Goal: Task Accomplishment & Management: Manage account settings

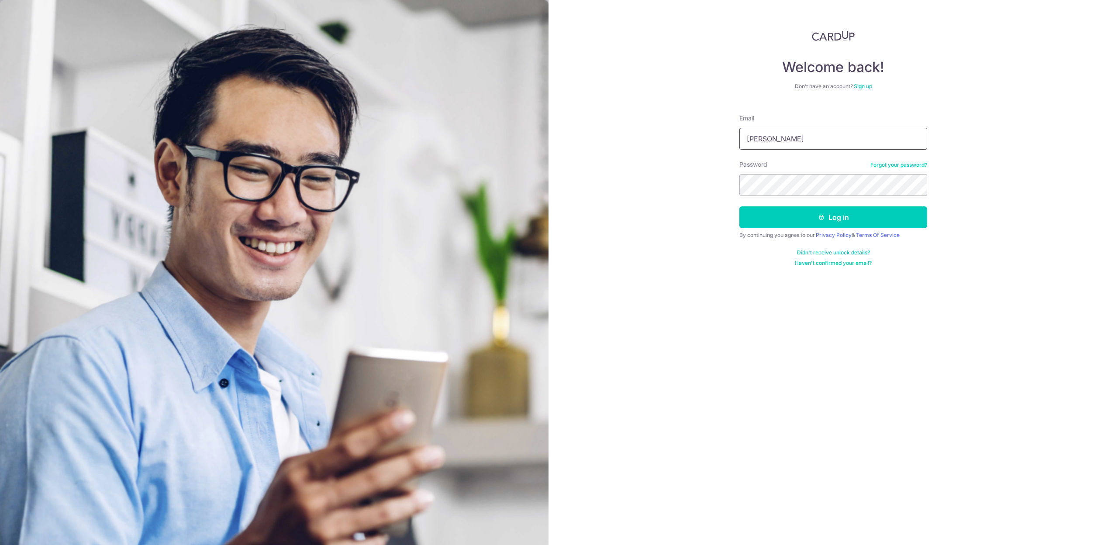
type input "[EMAIL_ADDRESS][DOMAIN_NAME]"
click at [853, 221] on button "Log in" at bounding box center [833, 218] width 188 height 22
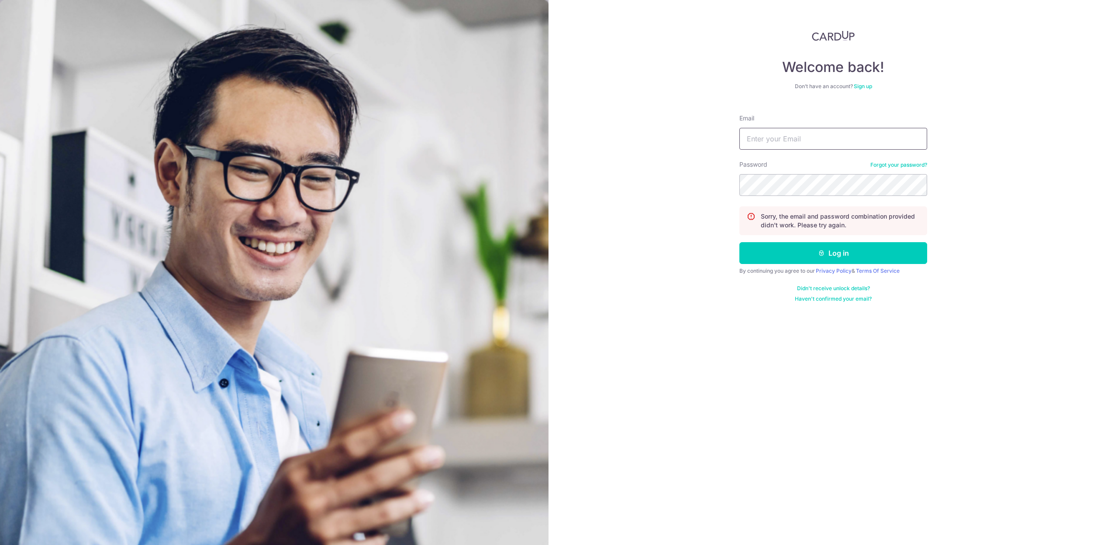
click at [810, 140] on input "Email" at bounding box center [833, 139] width 188 height 22
click at [879, 144] on input "[EMAIL_ADDRESS][DOMAIN_NAME]" at bounding box center [833, 139] width 188 height 22
type input "[EMAIL_ADDRESS][DOMAIN_NAME]"
click at [853, 255] on button "Log in" at bounding box center [833, 253] width 188 height 22
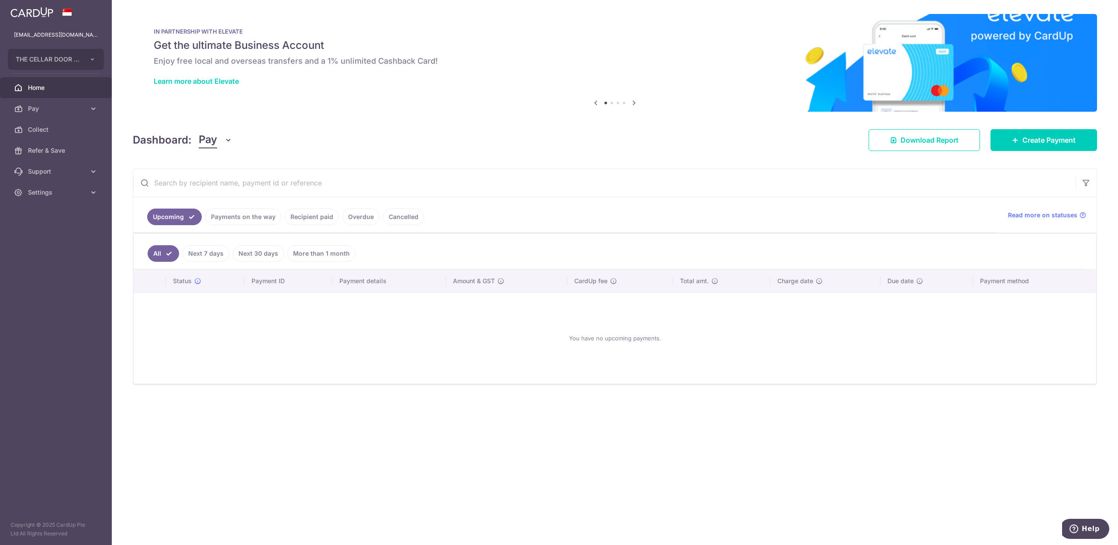
click at [55, 346] on aside "stevenfoocf@thecellardoor.com.sg THE CELLAR DOOR PTE LTD Add new company THE CE…" at bounding box center [56, 272] width 112 height 545
click at [248, 215] on link "Payments on the way" at bounding box center [243, 217] width 76 height 17
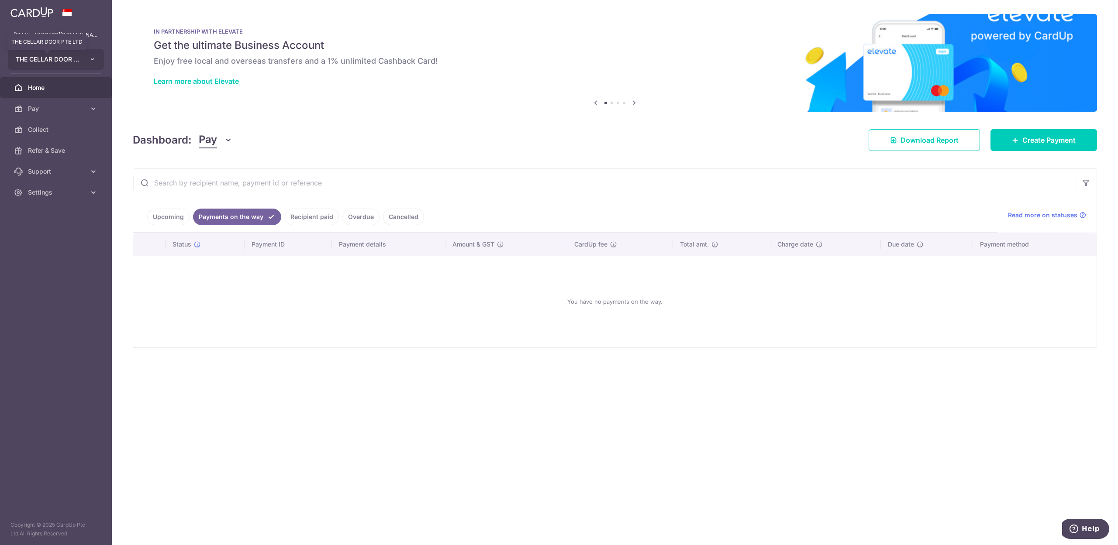
click at [59, 59] on span "THE CELLAR DOOR PTE LTD" at bounding box center [48, 59] width 65 height 9
click at [70, 138] on link "QUAYSIDE FOOD MANUFACTURING PTE. LTD." at bounding box center [58, 141] width 100 height 16
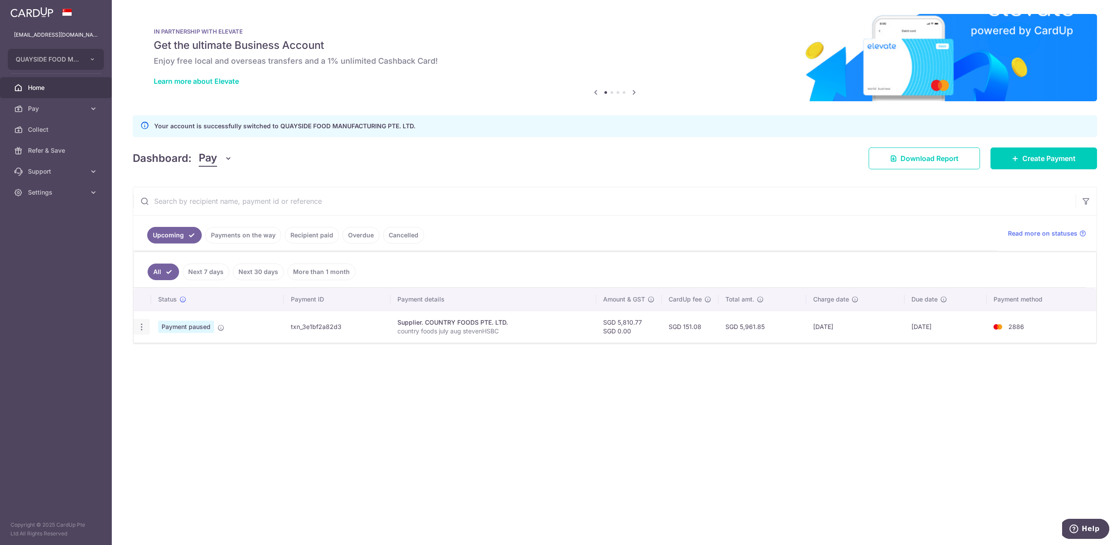
click at [141, 330] on icon "button" at bounding box center [141, 327] width 9 height 9
click at [70, 332] on aside "stevenfoocf@thecellardoor.com.sg QUAYSIDE FOOD MANUFACTURING PTE. LTD. Add new …" at bounding box center [56, 272] width 112 height 545
click at [230, 234] on link "Payments on the way" at bounding box center [243, 235] width 76 height 17
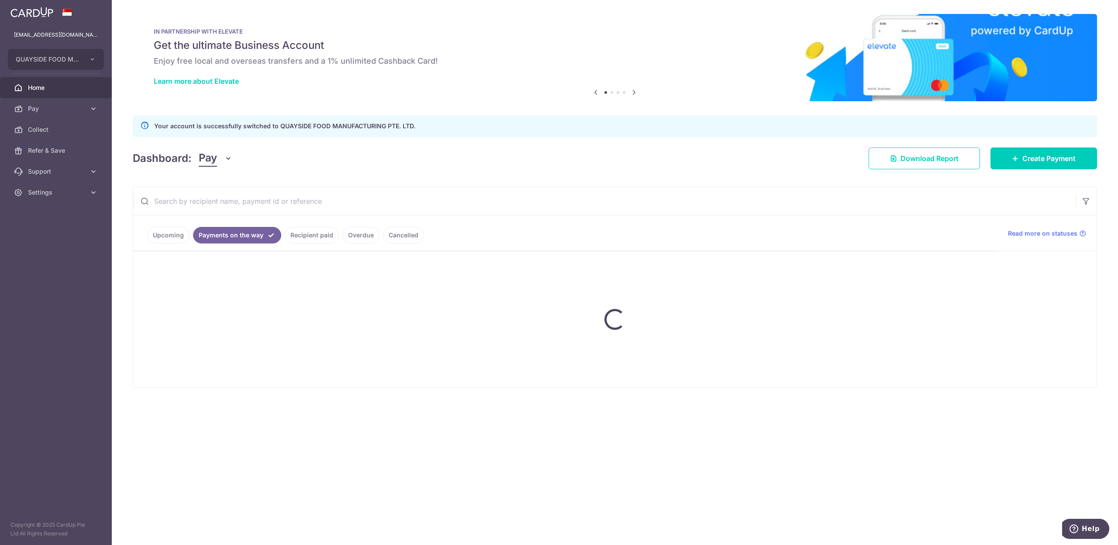
click at [317, 237] on ul "Upcoming Payments on the way Recipient paid Overdue Cancelled" at bounding box center [565, 233] width 864 height 35
